Goal: Task Accomplishment & Management: Complete application form

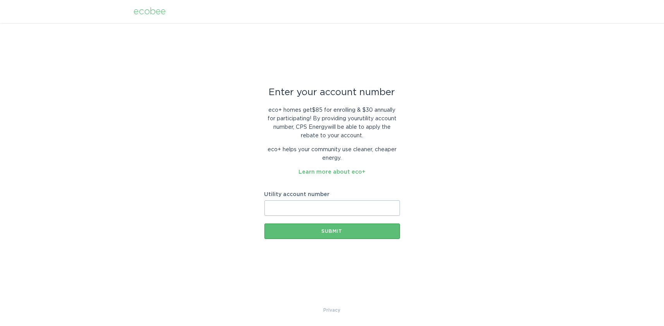
click at [290, 206] on input "Utility account number" at bounding box center [332, 208] width 136 height 15
type input "[PHONE_NUMBER]"
click at [329, 230] on div "Submit" at bounding box center [332, 231] width 128 height 5
